Goal: Find specific page/section: Find specific page/section

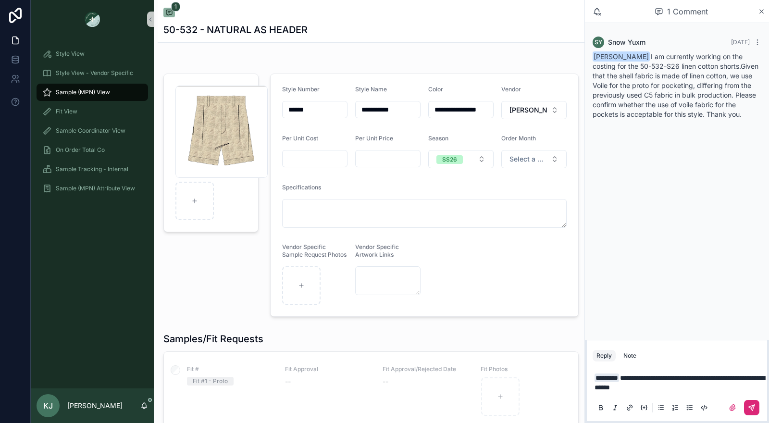
click at [750, 410] on icon at bounding box center [752, 408] width 8 height 8
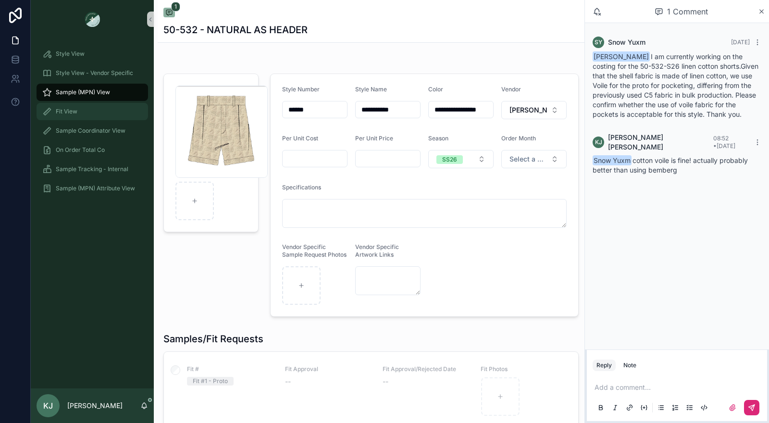
drag, startPoint x: 86, startPoint y: 111, endPoint x: 112, endPoint y: 88, distance: 35.4
click at [86, 111] on div "Fit View" at bounding box center [92, 111] width 100 height 15
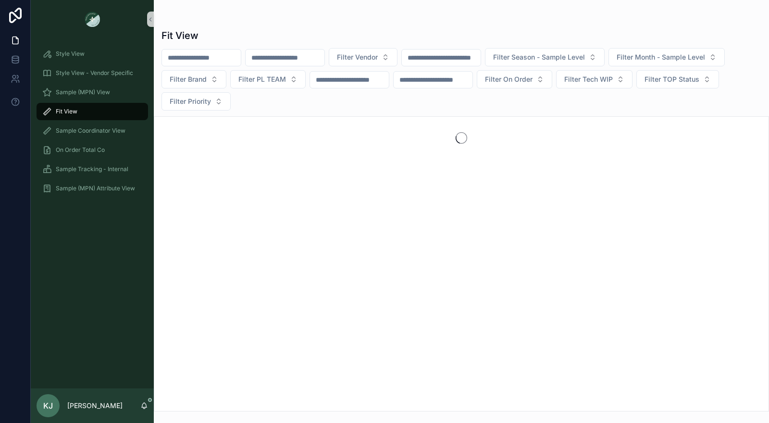
click at [324, 60] on input "text" at bounding box center [285, 57] width 79 height 13
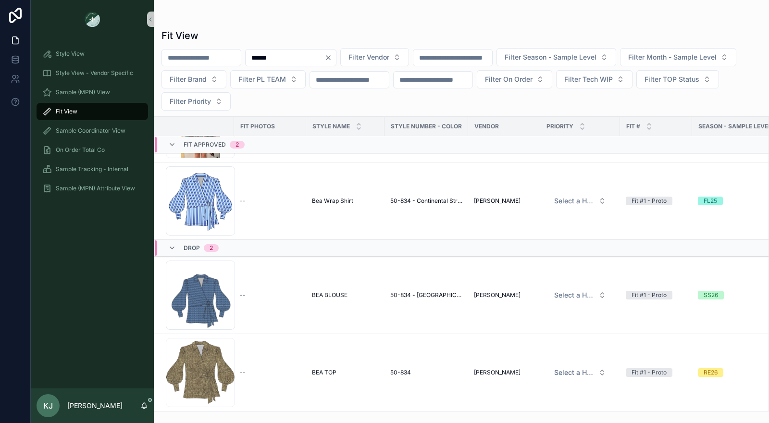
scroll to position [317, 0]
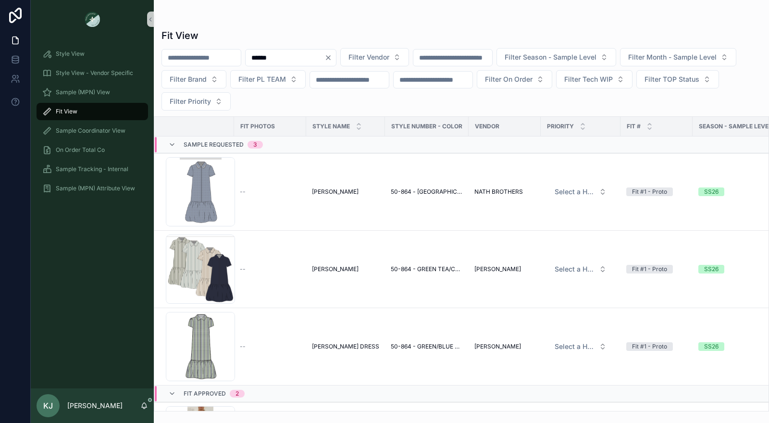
type input "******"
